Goal: Task Accomplishment & Management: Manage account settings

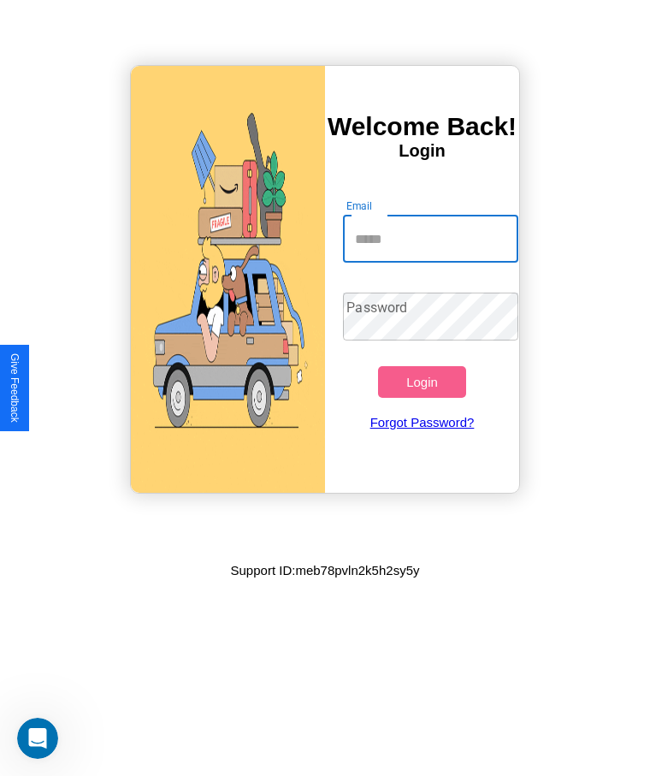
click at [430, 239] on input "Email" at bounding box center [430, 239] width 175 height 48
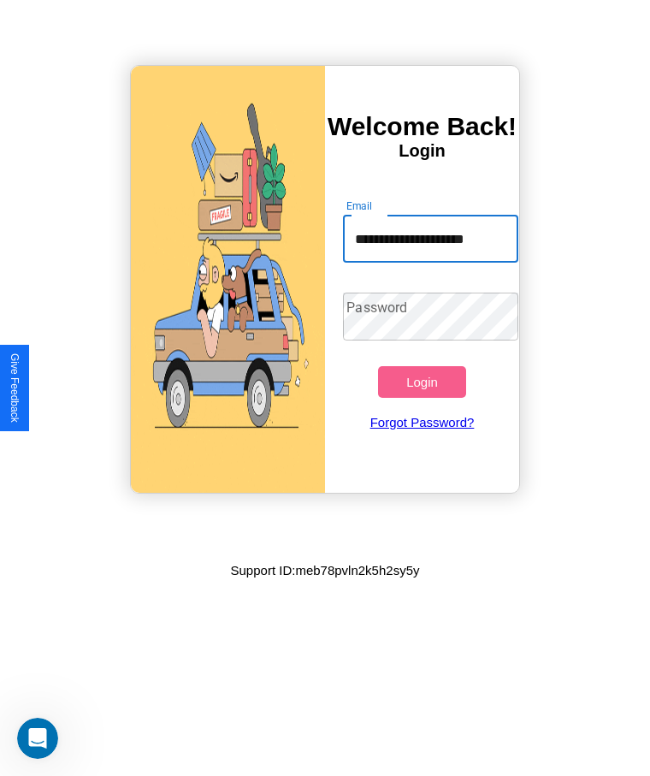
scroll to position [0, 16]
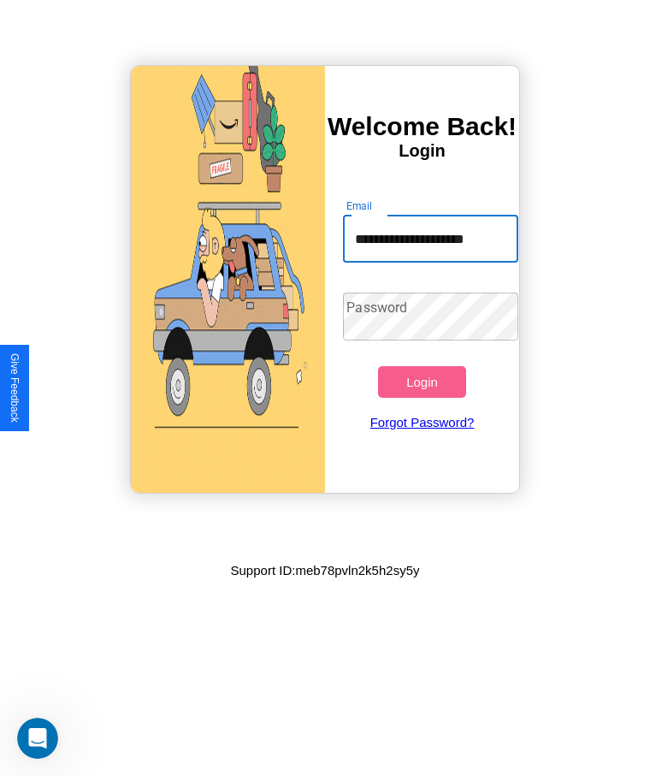
type input "**********"
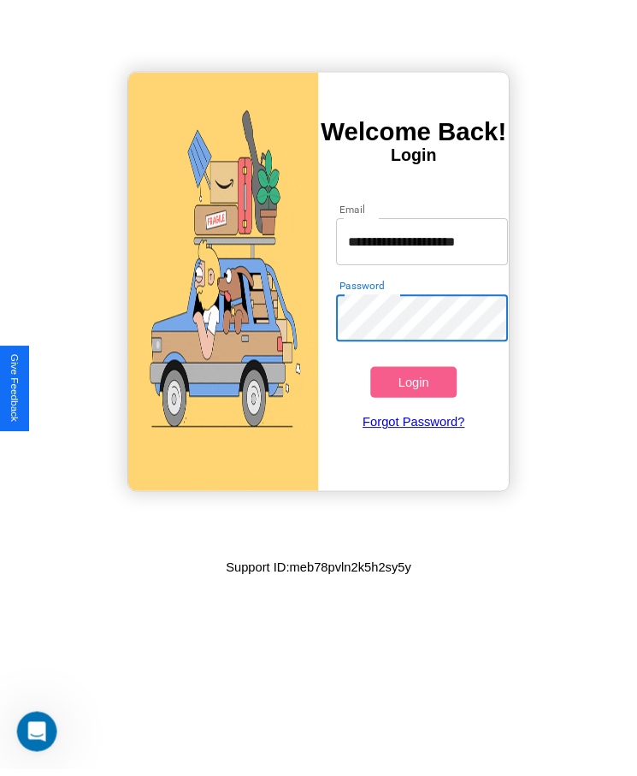
scroll to position [0, 0]
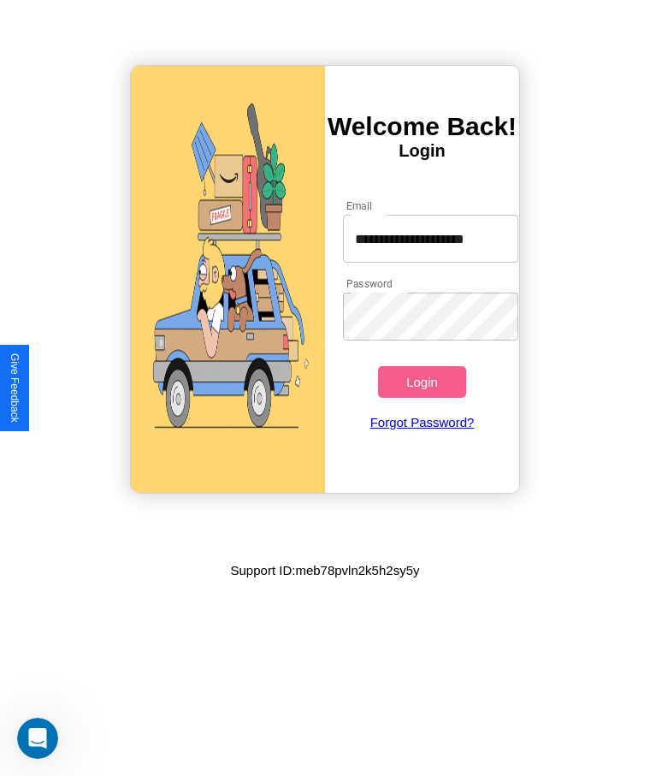
click at [422, 382] on button "Login" at bounding box center [421, 382] width 87 height 32
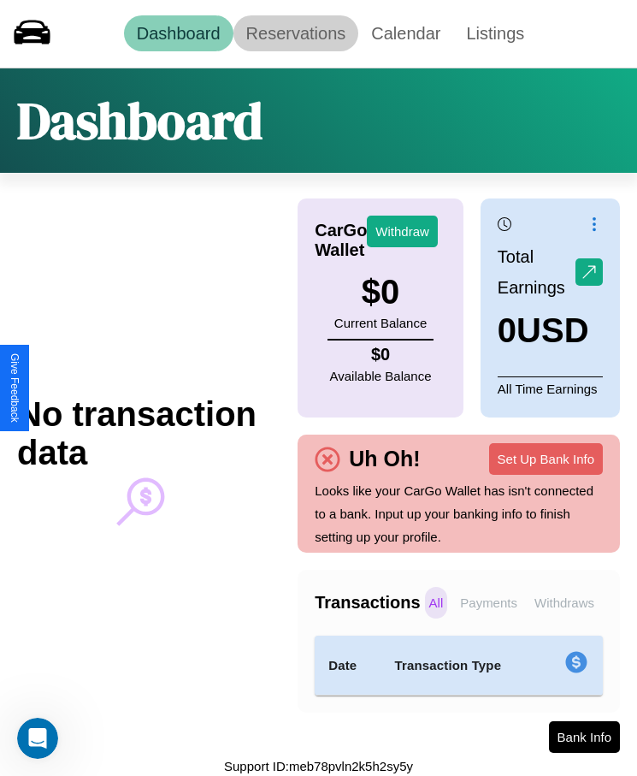
click at [295, 33] on link "Reservations" at bounding box center [297, 33] width 126 height 36
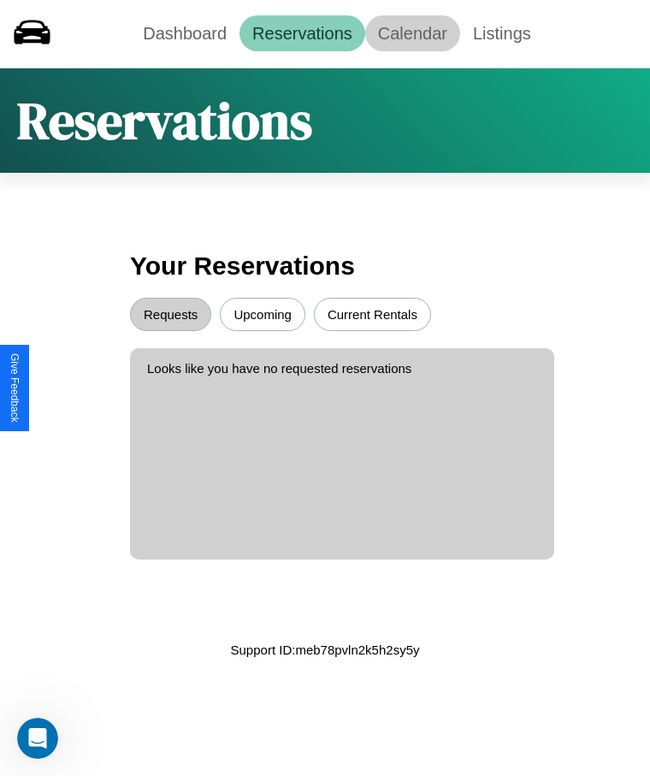
click at [412, 33] on link "Calendar" at bounding box center [412, 33] width 95 height 36
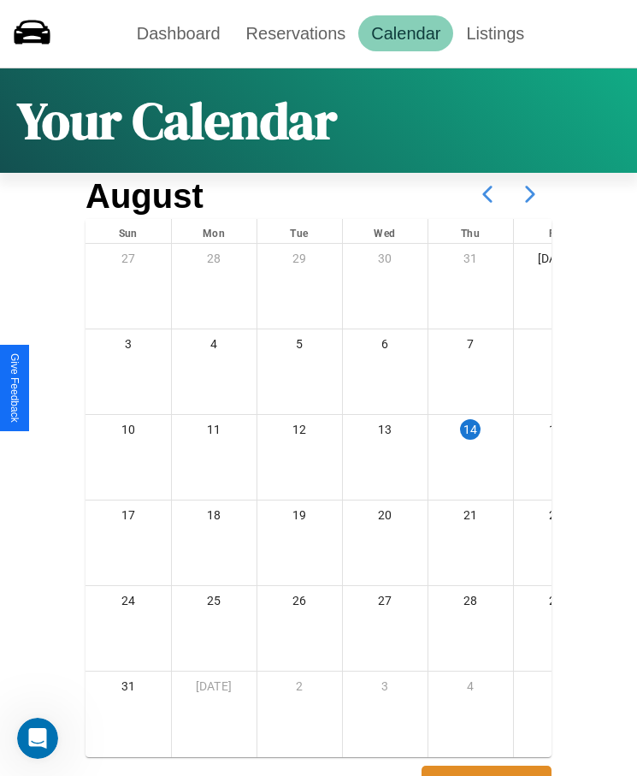
click at [531, 194] on icon at bounding box center [530, 194] width 43 height 43
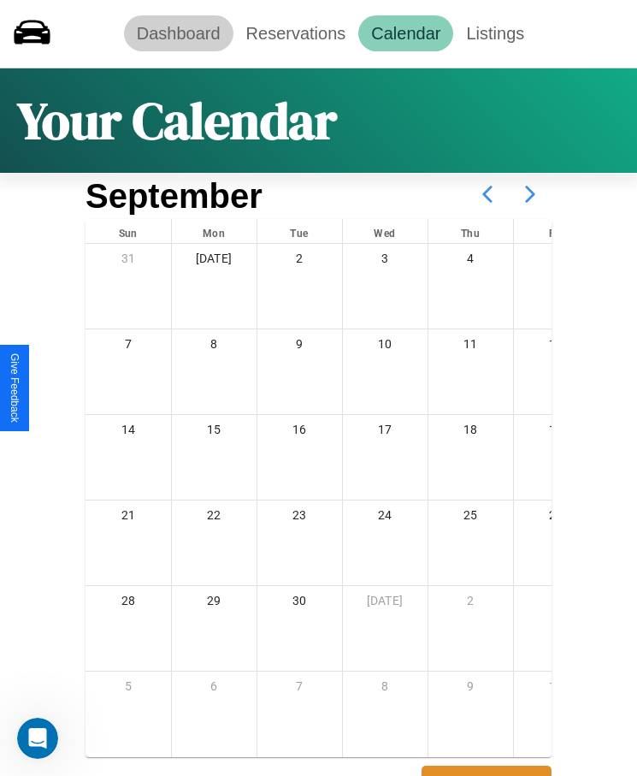
click at [178, 33] on link "Dashboard" at bounding box center [179, 33] width 110 height 36
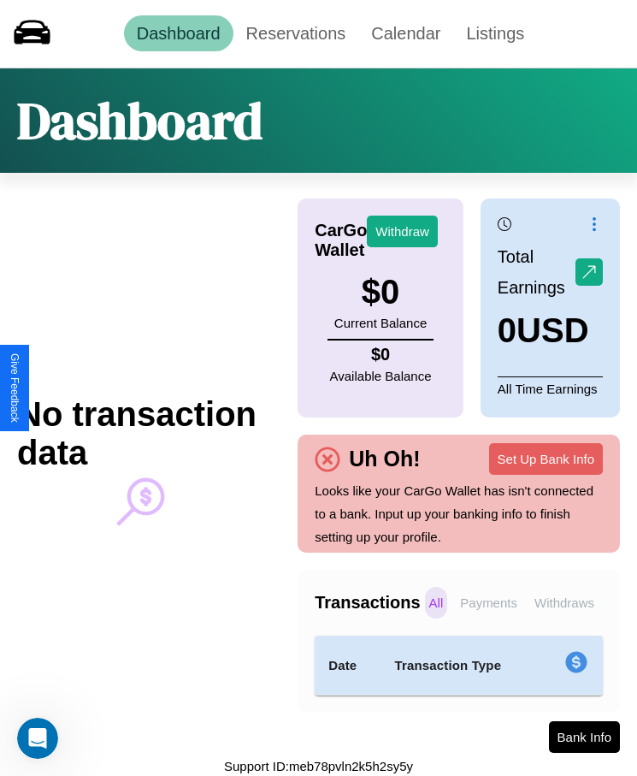
click at [489, 602] on p "Payments" at bounding box center [489, 603] width 66 height 32
click at [436, 602] on p "All" at bounding box center [436, 603] width 23 height 32
click at [489, 602] on p "Payments" at bounding box center [489, 603] width 66 height 32
